Goal: Use online tool/utility: Utilize a website feature to perform a specific function

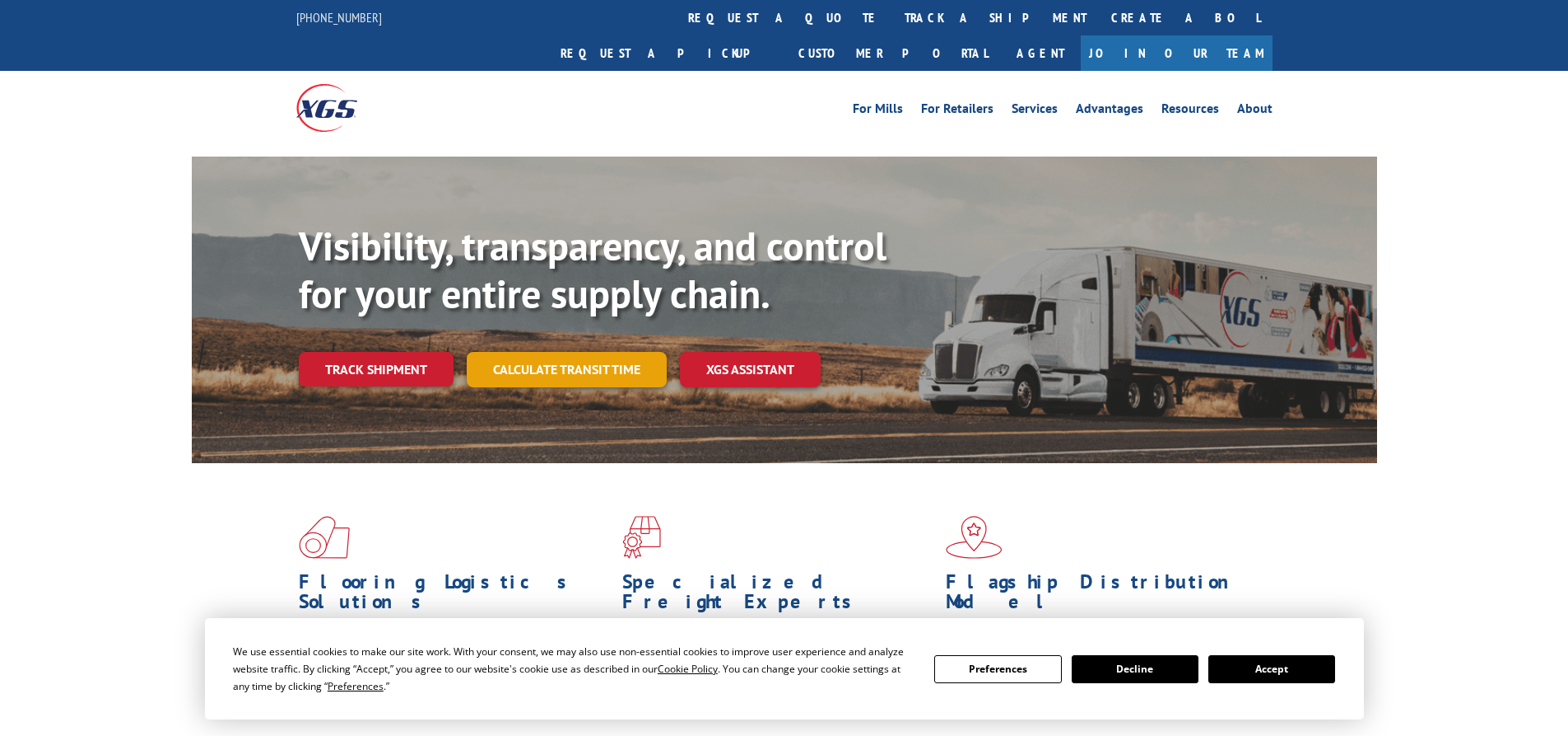
click at [548, 352] on link "Calculate transit time" at bounding box center [567, 369] width 200 height 36
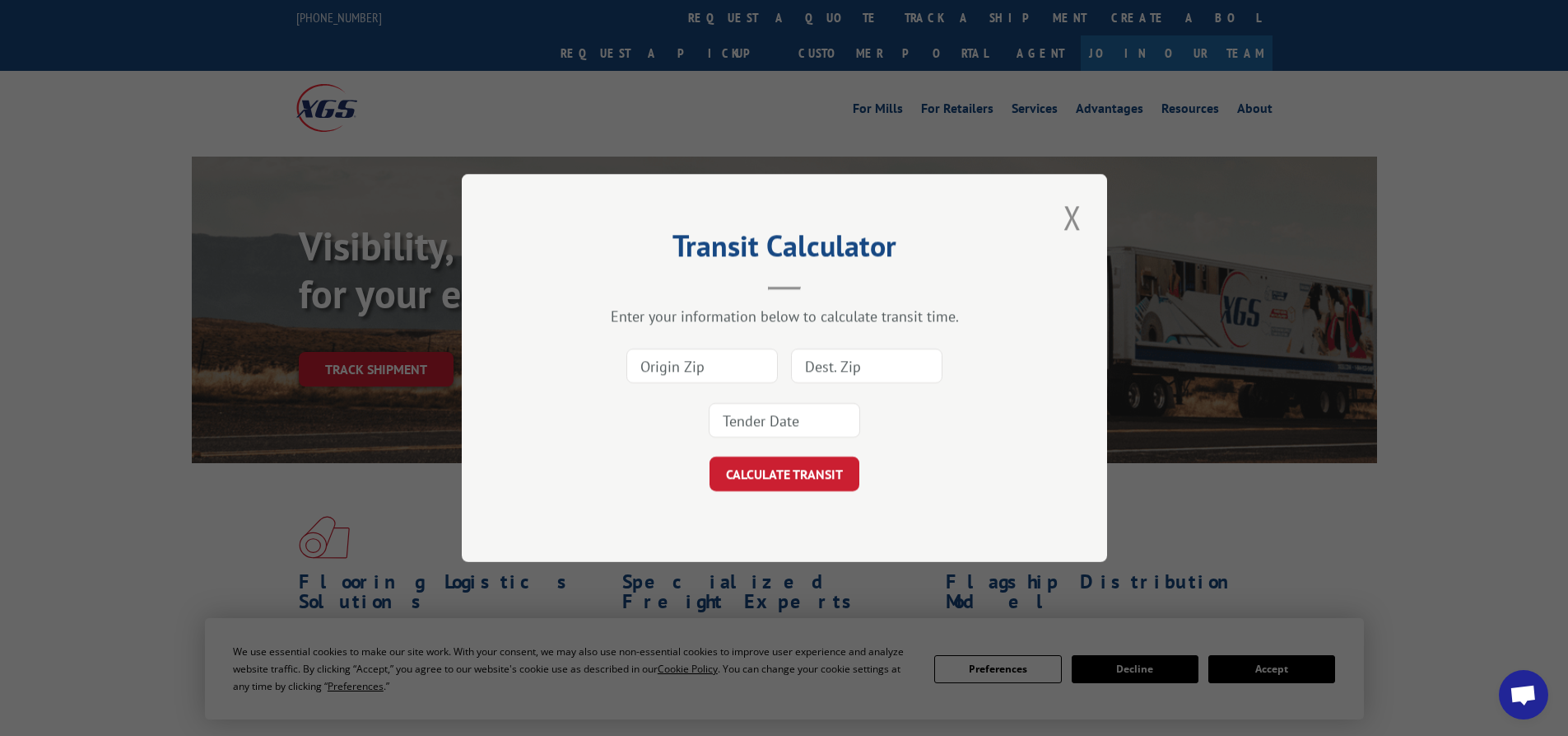
click at [691, 369] on input at bounding box center [702, 366] width 152 height 35
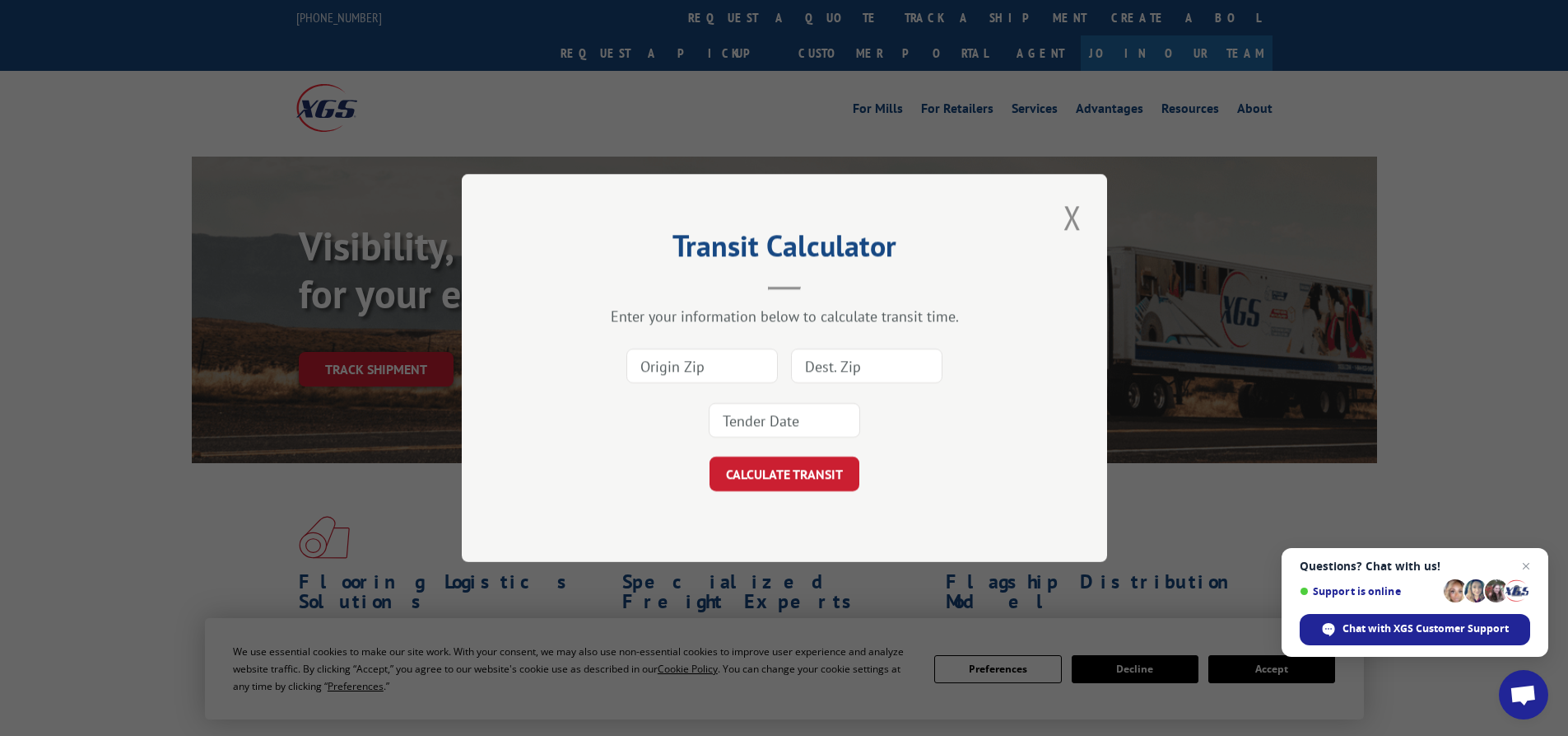
type input "30721"
click at [851, 353] on input at bounding box center [867, 366] width 152 height 35
paste input "94801"
type input "94801"
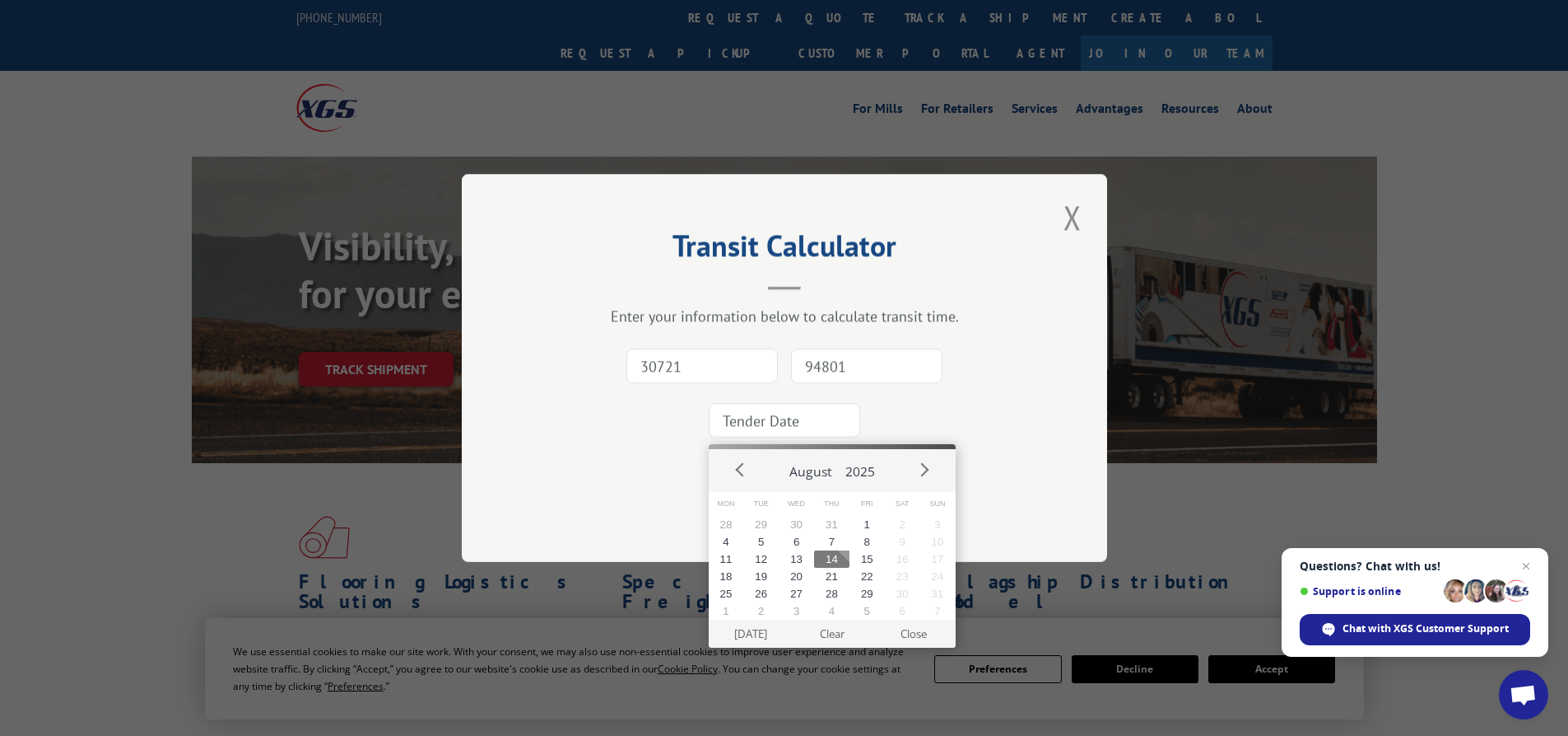
click at [784, 424] on input at bounding box center [784, 420] width 152 height 35
click at [854, 558] on button "15" at bounding box center [867, 558] width 35 height 17
type input "[DATE]"
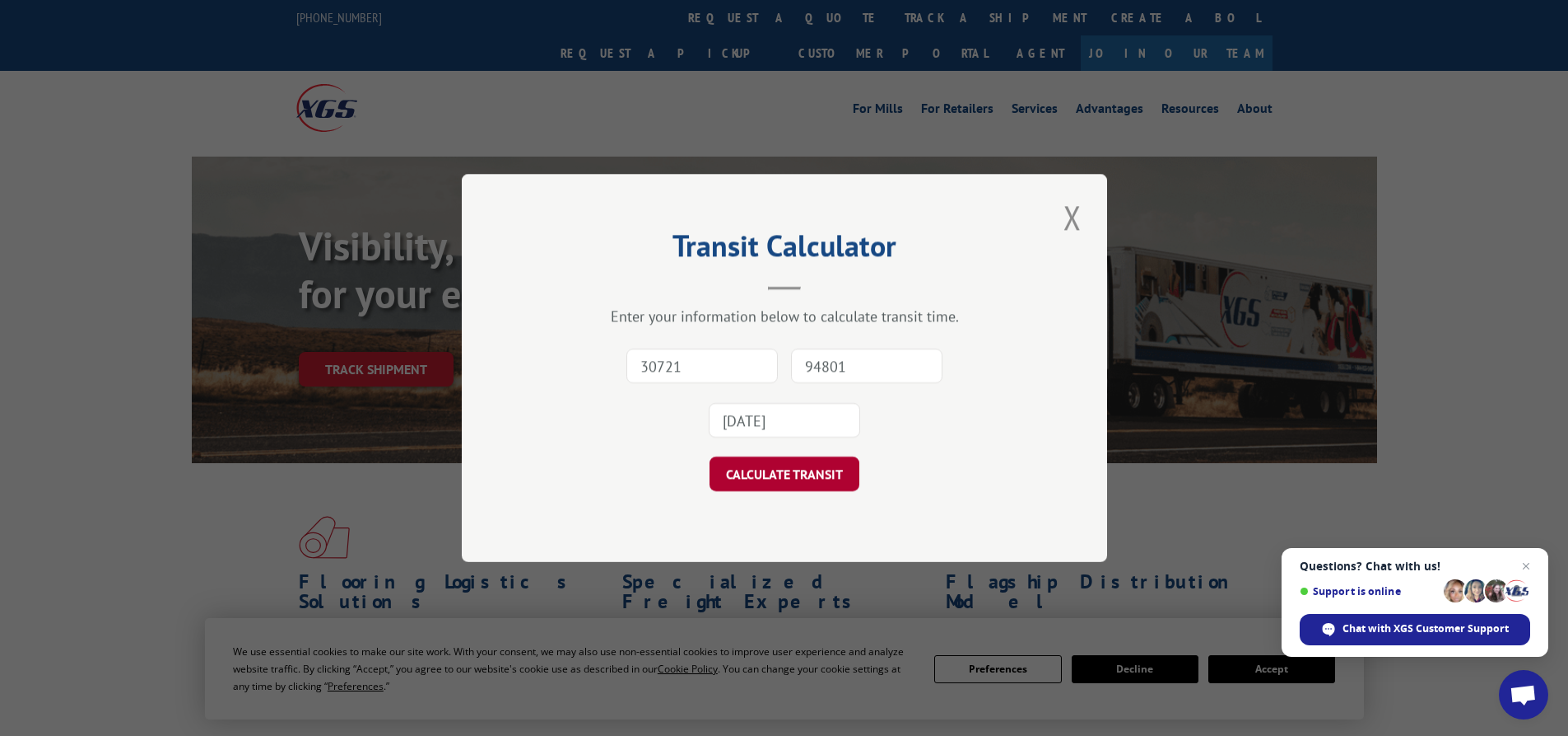
click at [819, 479] on button "CALCULATE TRANSIT" at bounding box center [784, 474] width 150 height 35
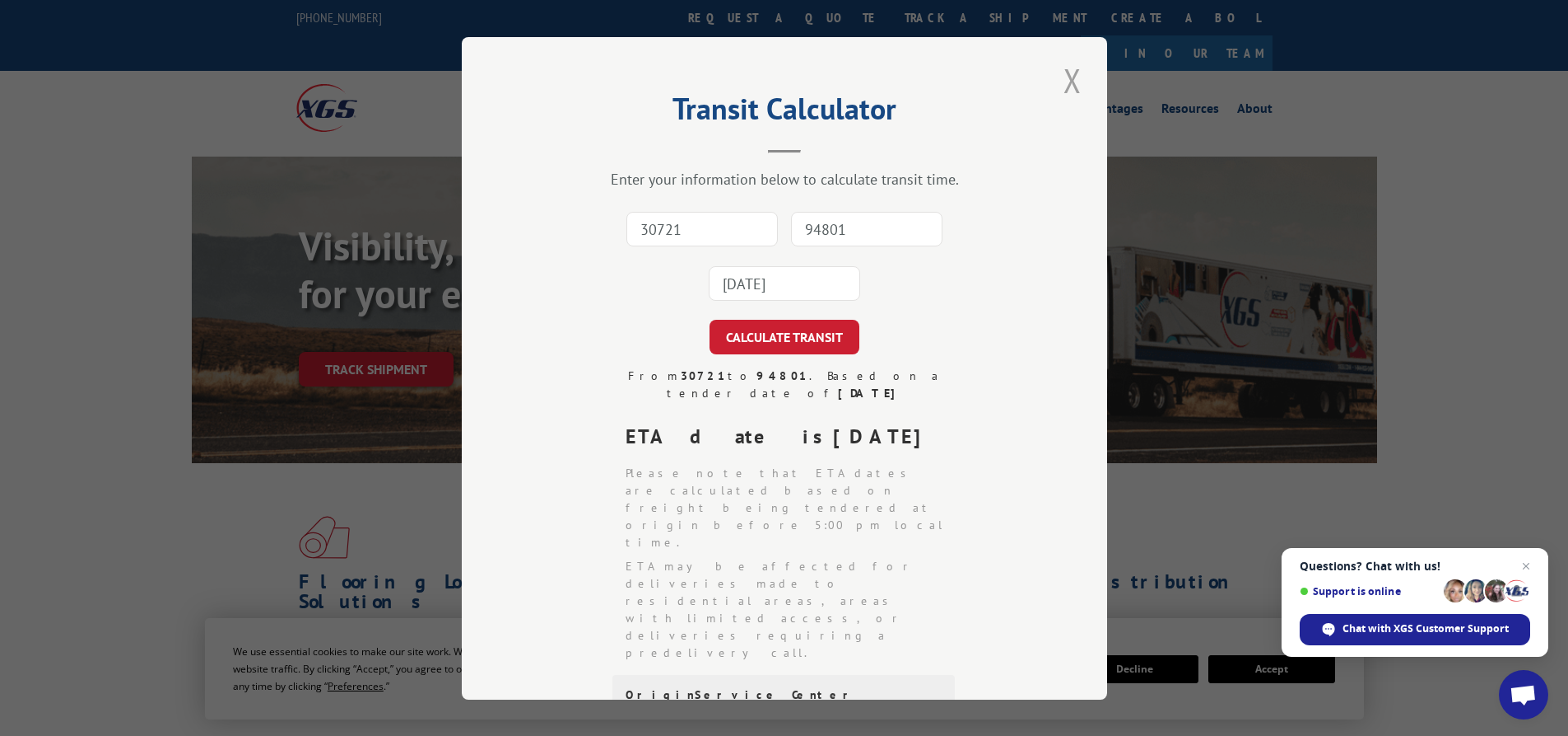
click at [1065, 74] on button "Close modal" at bounding box center [1072, 80] width 28 height 45
